Goal: Check status: Check status

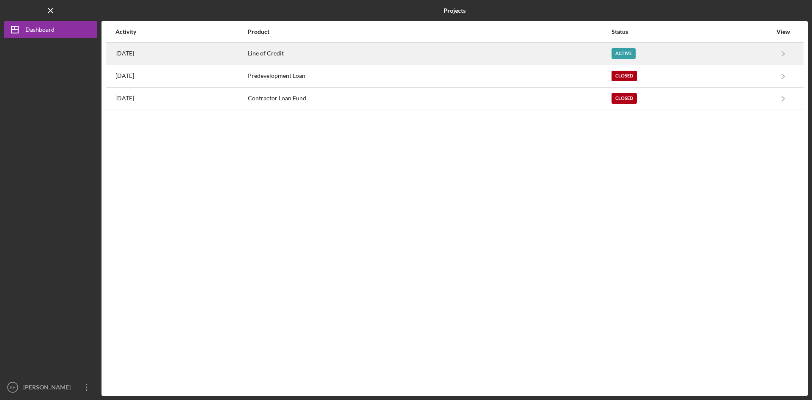
click at [630, 56] on div "Active" at bounding box center [623, 53] width 24 height 11
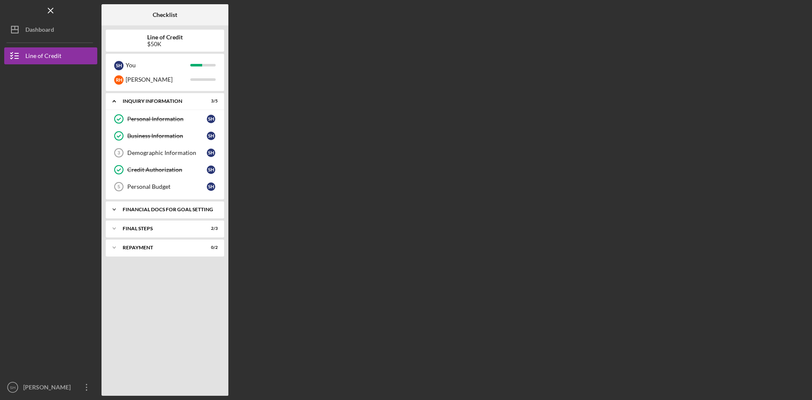
click at [190, 205] on div "Icon/Expander Financial Docs for Goal Setting 4 / 9" at bounding box center [165, 209] width 118 height 17
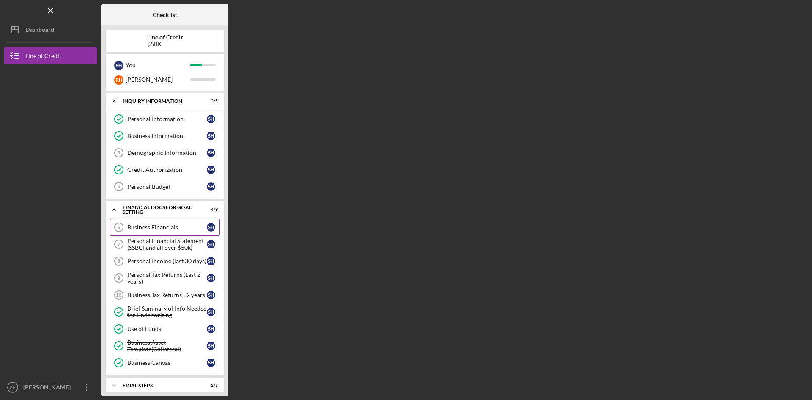
click at [140, 224] on div "Business Financials" at bounding box center [166, 227] width 79 height 7
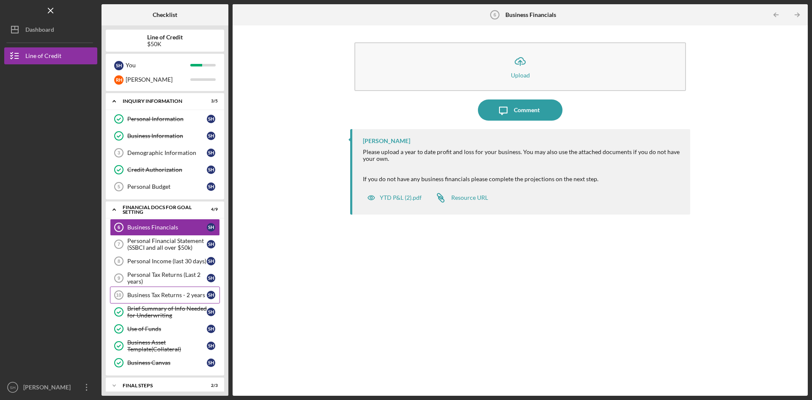
click at [175, 293] on div "Business Tax Returns - 2 years" at bounding box center [166, 294] width 79 height 7
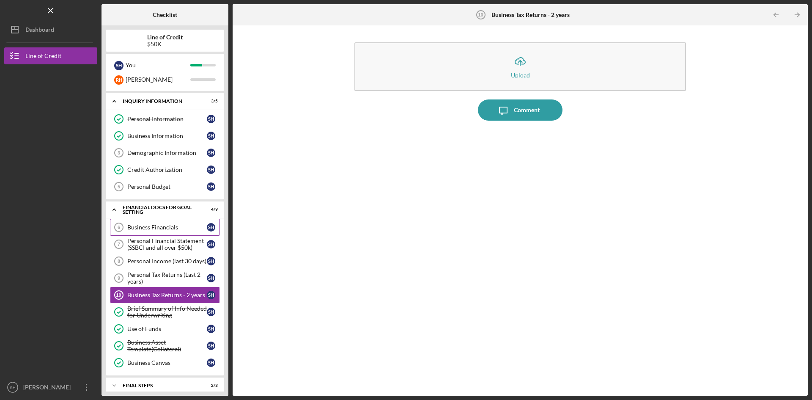
click at [175, 225] on div "Business Financials" at bounding box center [166, 227] width 79 height 7
